Goal: Navigation & Orientation: Go to known website

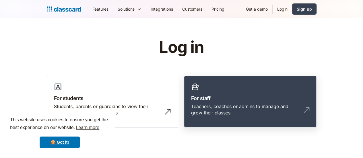
click at [268, 107] on div "Teachers, coaches or admins to manage and grow their classes" at bounding box center [244, 109] width 107 height 13
